Goal: Find specific page/section: Find specific page/section

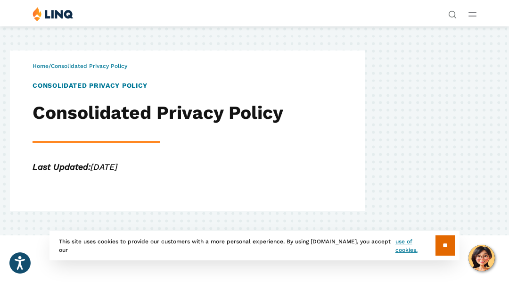
click at [47, 47] on div "Home / Consolidated Privacy Policy Consolidated Privacy Policy Consolidated Pri…" at bounding box center [254, 130] width 509 height 209
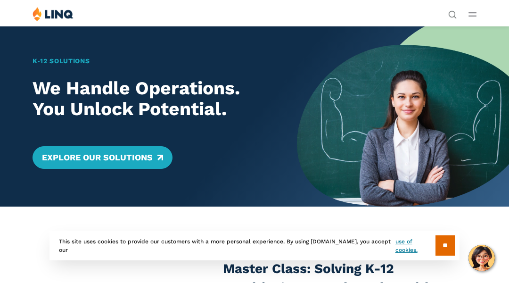
click at [47, 47] on div "K‑12 Solutions We Handle Operations. You Unlock Potential. Explore Our Solutions" at bounding box center [148, 116] width 297 height 180
